Goal: Task Accomplishment & Management: Manage account settings

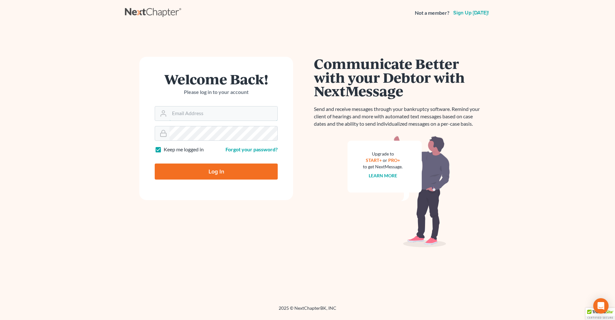
type input "[PERSON_NAME][EMAIL_ADDRESS][DOMAIN_NAME]"
click at [184, 169] on input "Log In" at bounding box center [216, 171] width 123 height 16
type input "Thinking..."
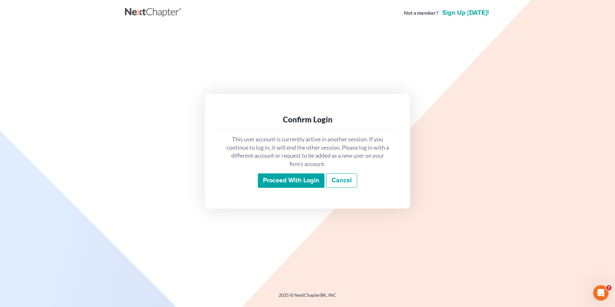
click at [276, 181] on input "Proceed with login" at bounding box center [291, 180] width 67 height 15
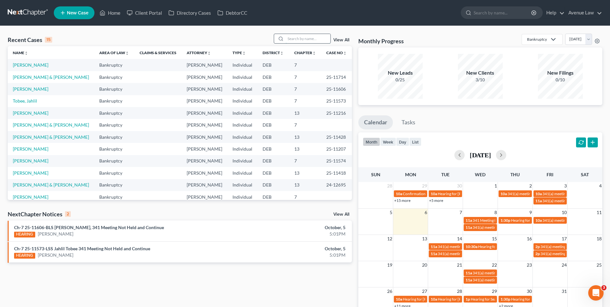
click at [294, 37] on input "search" at bounding box center [308, 38] width 45 height 9
click at [340, 213] on link "View All" at bounding box center [342, 214] width 16 height 4
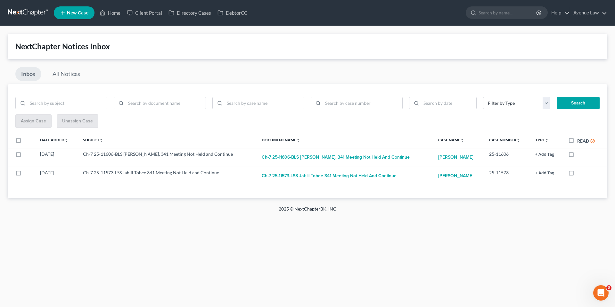
drag, startPoint x: 572, startPoint y: 141, endPoint x: 454, endPoint y: 72, distance: 136.3
click at [577, 140] on label "Read" at bounding box center [586, 140] width 18 height 7
click at [580, 140] on input "Read" at bounding box center [582, 139] width 4 height 4
checkbox input "true"
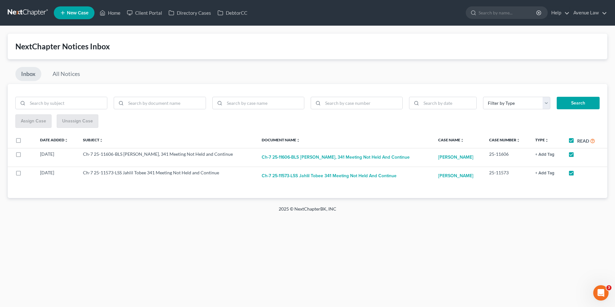
checkbox input "true"
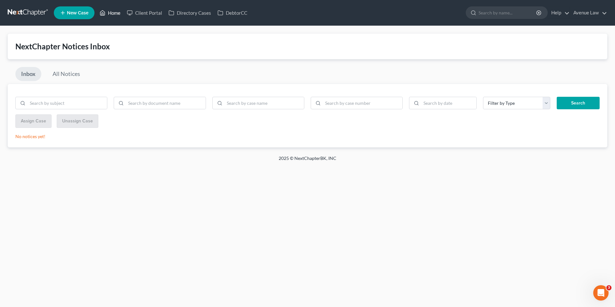
click at [116, 12] on link "Home" at bounding box center [109, 13] width 27 height 12
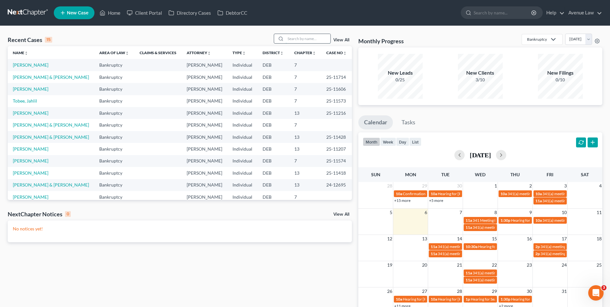
click at [294, 38] on input "search" at bounding box center [308, 38] width 45 height 9
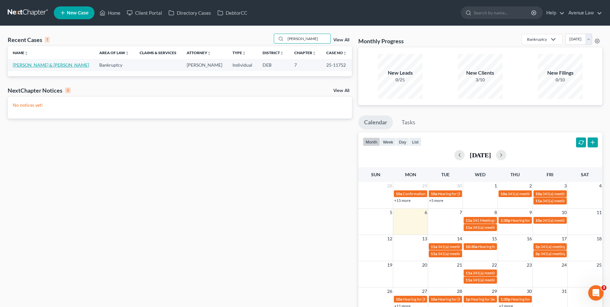
type input "soto"
click at [25, 63] on link "Soto, Valerie & Gabriellini, Matthew" at bounding box center [51, 64] width 76 height 5
select select "0"
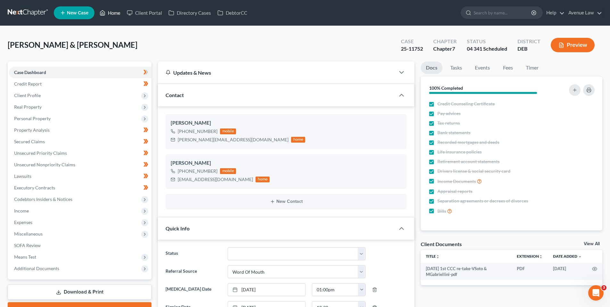
click at [110, 11] on link "Home" at bounding box center [109, 13] width 27 height 12
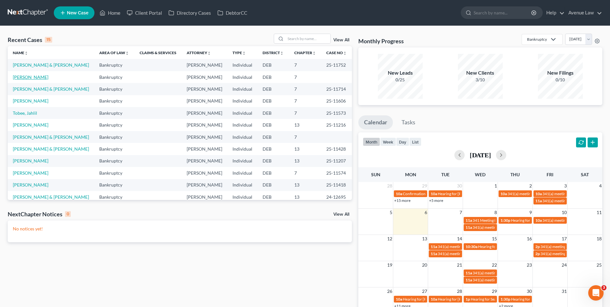
drag, startPoint x: 33, startPoint y: 77, endPoint x: 39, endPoint y: 75, distance: 6.2
click at [33, 77] on link "Kiser, Chris" at bounding box center [31, 76] width 36 height 5
select select "0"
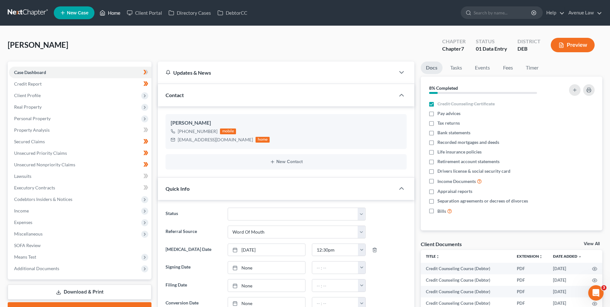
click at [110, 13] on link "Home" at bounding box center [109, 13] width 27 height 12
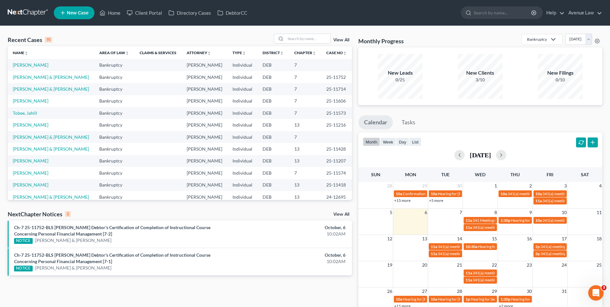
click at [343, 210] on div "Recent Cases 15 View All Name unfold_more expand_more expand_less Area of Law u…" at bounding box center [179, 192] width 351 height 317
click at [343, 213] on link "View All" at bounding box center [342, 214] width 16 height 4
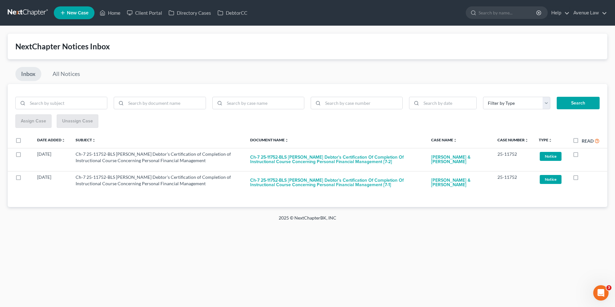
click at [582, 139] on label "Read" at bounding box center [591, 140] width 18 height 7
click at [584, 139] on input "Read" at bounding box center [586, 139] width 4 height 4
checkbox input "true"
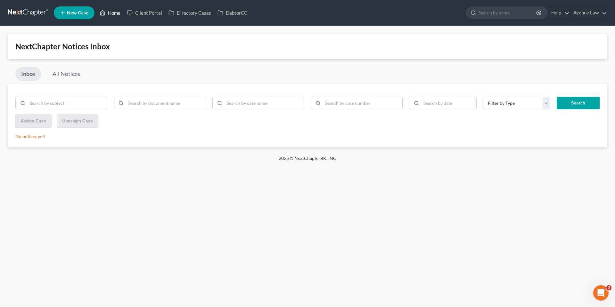
click at [119, 9] on link "Home" at bounding box center [109, 13] width 27 height 12
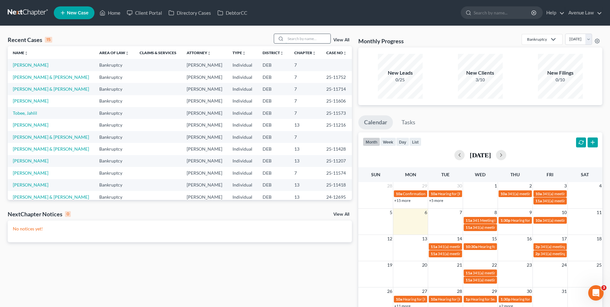
click at [301, 38] on input "search" at bounding box center [308, 38] width 45 height 9
type input "wells"
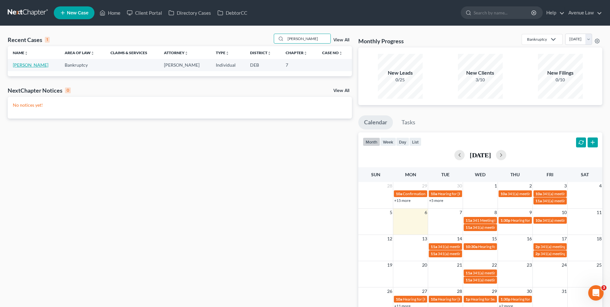
click at [38, 64] on link "Wells, George" at bounding box center [31, 64] width 36 height 5
select select "0"
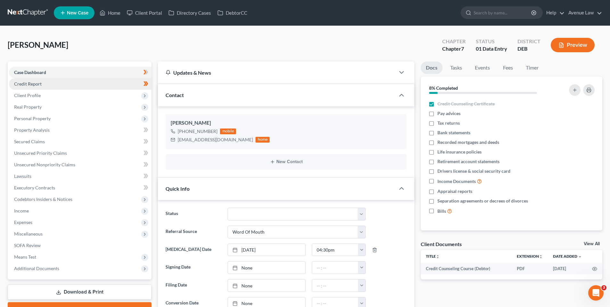
click at [35, 83] on span "Credit Report" at bounding box center [28, 83] width 28 height 5
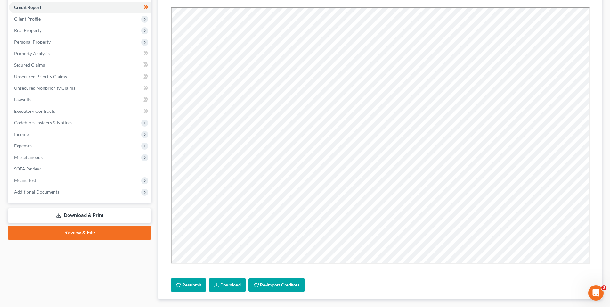
scroll to position [114, 0]
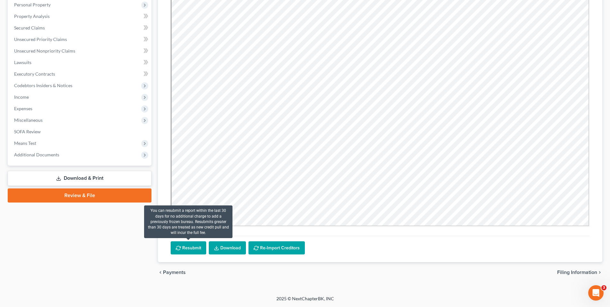
click at [195, 246] on button "Resubmit" at bounding box center [189, 247] width 36 height 13
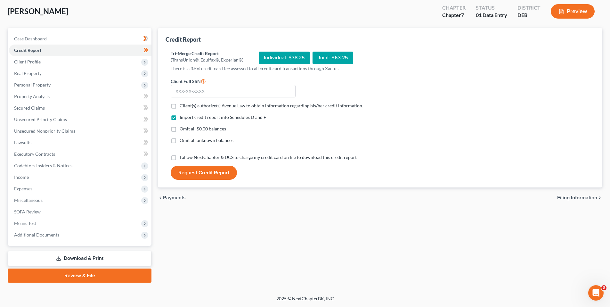
scroll to position [34, 0]
click at [180, 105] on label "Client(s) authorize(s) Avenue Law to obtain information regarding his/her credi…" at bounding box center [272, 106] width 184 height 6
click at [182, 105] on input "Client(s) authorize(s) Avenue Law to obtain information regarding his/her credi…" at bounding box center [184, 105] width 4 height 4
checkbox input "true"
click at [180, 157] on label "I allow NextChapter & UCS to charge my credit card on file to download this cre…" at bounding box center [268, 157] width 177 height 6
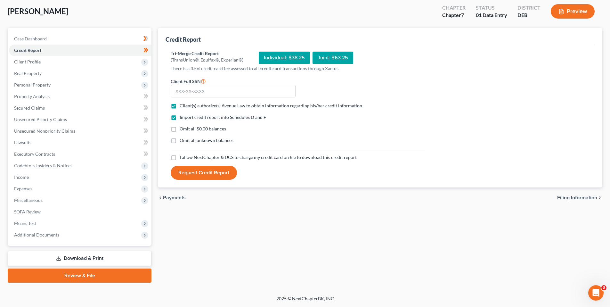
click at [182, 157] on input "I allow NextChapter & UCS to charge my credit card on file to download this cre…" at bounding box center [184, 156] width 4 height 4
checkbox input "true"
drag, startPoint x: 184, startPoint y: 93, endPoint x: 168, endPoint y: 84, distance: 18.5
click at [183, 93] on input "text" at bounding box center [233, 91] width 125 height 13
type input "221-75-8372"
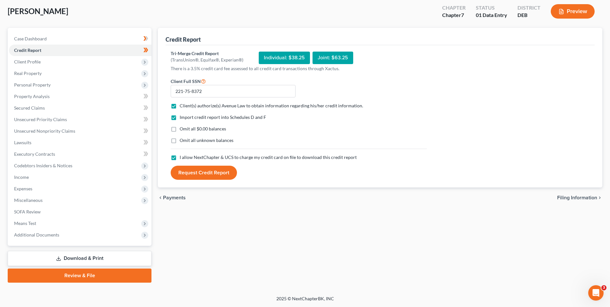
click at [203, 172] on button "Request Credit Report" at bounding box center [204, 173] width 66 height 14
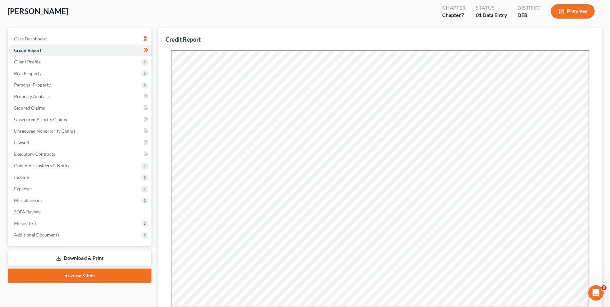
scroll to position [0, 0]
click at [28, 107] on span "Secured Claims" at bounding box center [29, 107] width 31 height 5
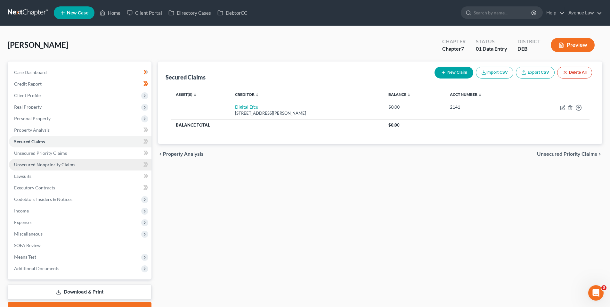
click at [41, 163] on span "Unsecured Nonpriority Claims" at bounding box center [44, 164] width 61 height 5
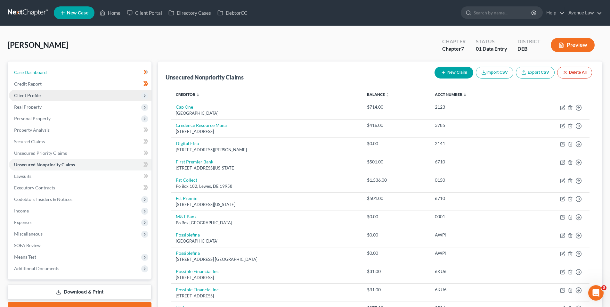
drag, startPoint x: 42, startPoint y: 73, endPoint x: 42, endPoint y: 91, distance: 17.9
click at [42, 73] on span "Case Dashboard" at bounding box center [30, 72] width 33 height 5
select select "0"
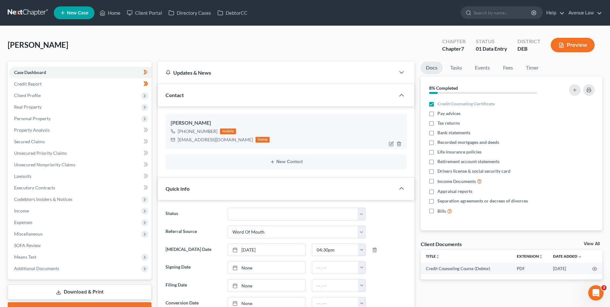
drag, startPoint x: 216, startPoint y: 130, endPoint x: 184, endPoint y: 131, distance: 32.4
click at [184, 131] on div "+1 (302) 603-4438 mobile" at bounding box center [220, 131] width 99 height 8
copy div "(302) 603-4438"
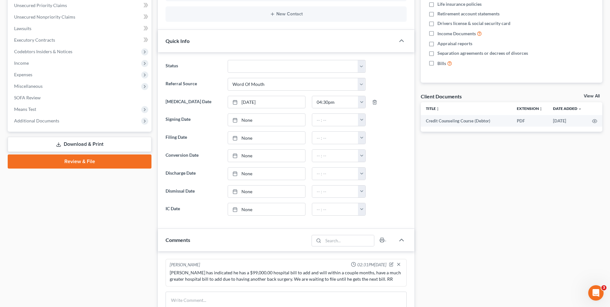
scroll to position [224, 0]
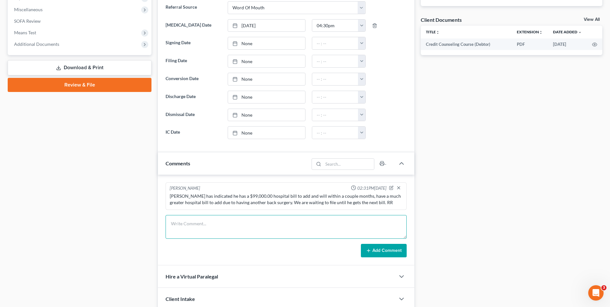
click at [221, 222] on textarea at bounding box center [286, 227] width 241 height 24
type textarea "Sent new credit report.RR"
click at [390, 252] on button "Add Comment" at bounding box center [384, 250] width 46 height 13
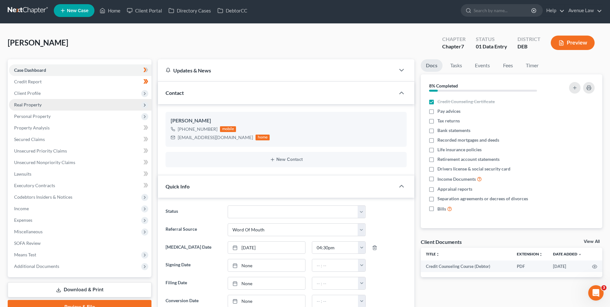
scroll to position [0, 0]
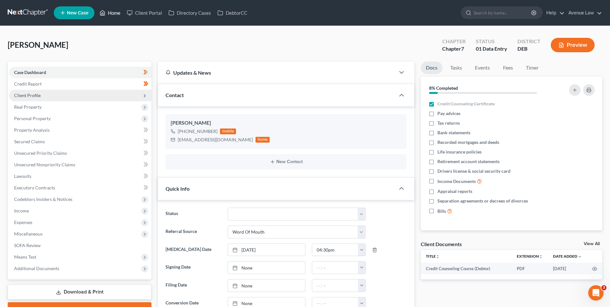
drag, startPoint x: 113, startPoint y: 12, endPoint x: 31, endPoint y: 90, distance: 113.1
click at [113, 12] on link "Home" at bounding box center [109, 13] width 27 height 12
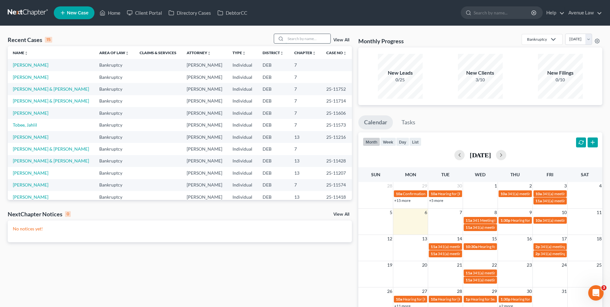
click at [318, 38] on input "search" at bounding box center [308, 38] width 45 height 9
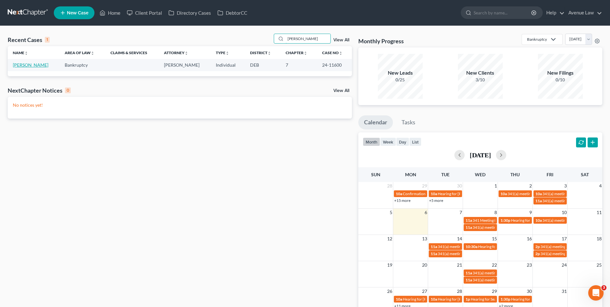
type input "rivera"
click at [32, 62] on link "Rivera, Hermo" at bounding box center [31, 64] width 36 height 5
select select "0"
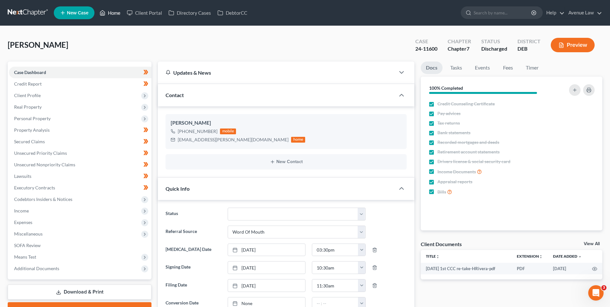
drag, startPoint x: 114, startPoint y: 12, endPoint x: 13, endPoint y: 12, distance: 100.6
click at [114, 12] on link "Home" at bounding box center [109, 13] width 27 height 12
